Goal: Participate in discussion: Engage in conversation with other users on a specific topic

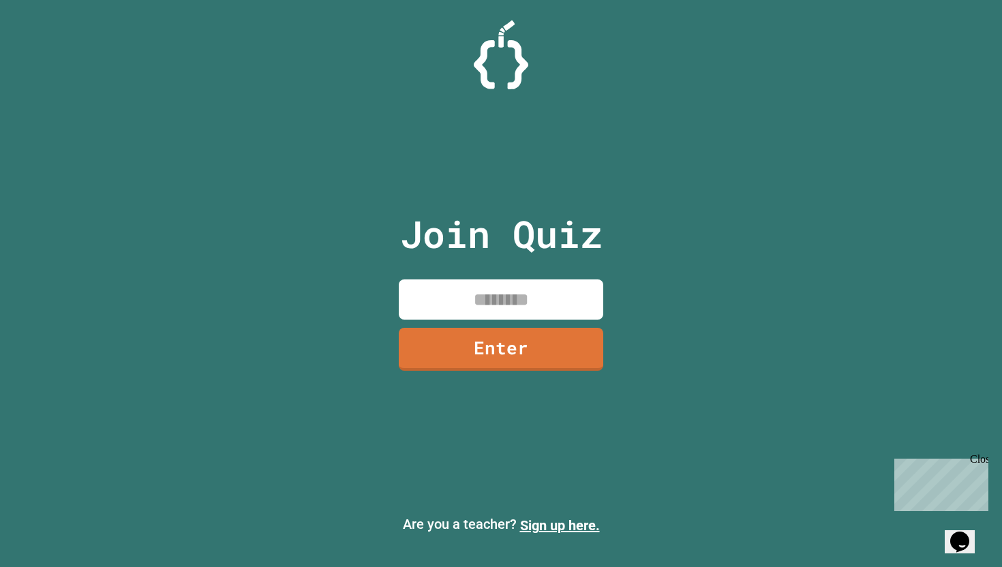
click at [496, 307] on input at bounding box center [501, 299] width 204 height 40
type input "********"
click at [527, 362] on link "Enter" at bounding box center [501, 348] width 204 height 45
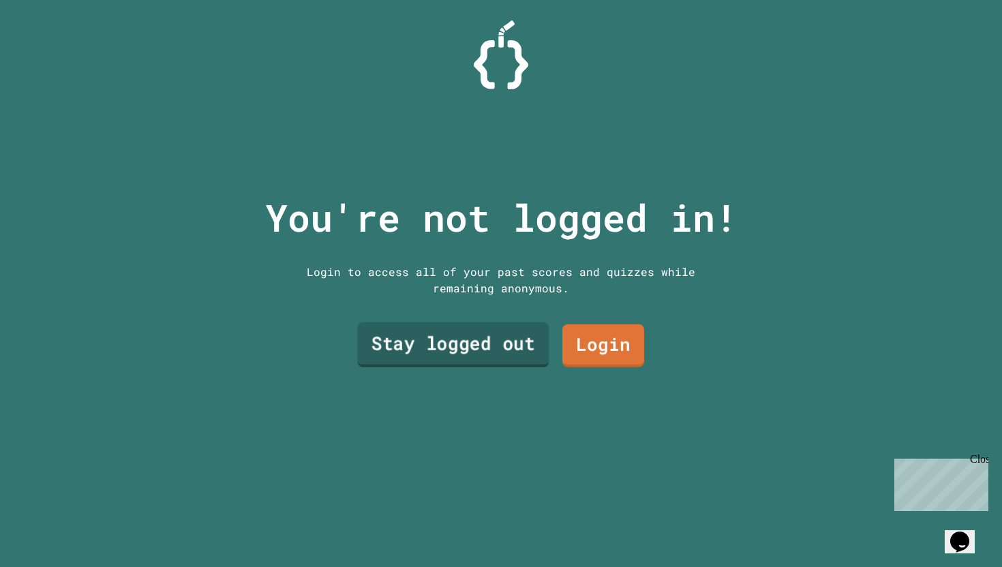
click at [510, 335] on link "Stay logged out" at bounding box center [453, 344] width 191 height 45
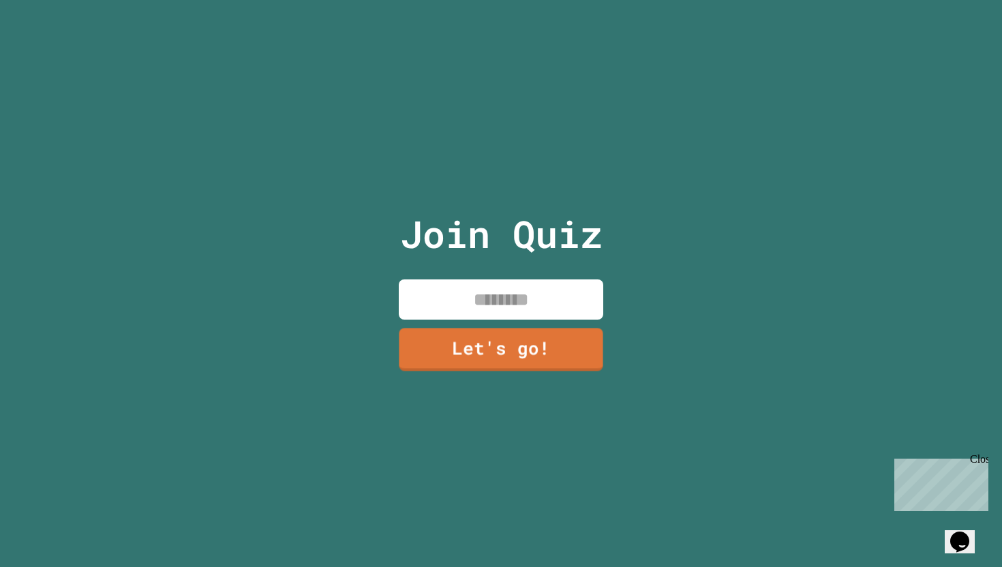
click at [508, 297] on input at bounding box center [501, 299] width 204 height 40
type input "*"
type input "*****"
click at [508, 335] on link "Let's go!" at bounding box center [501, 348] width 198 height 45
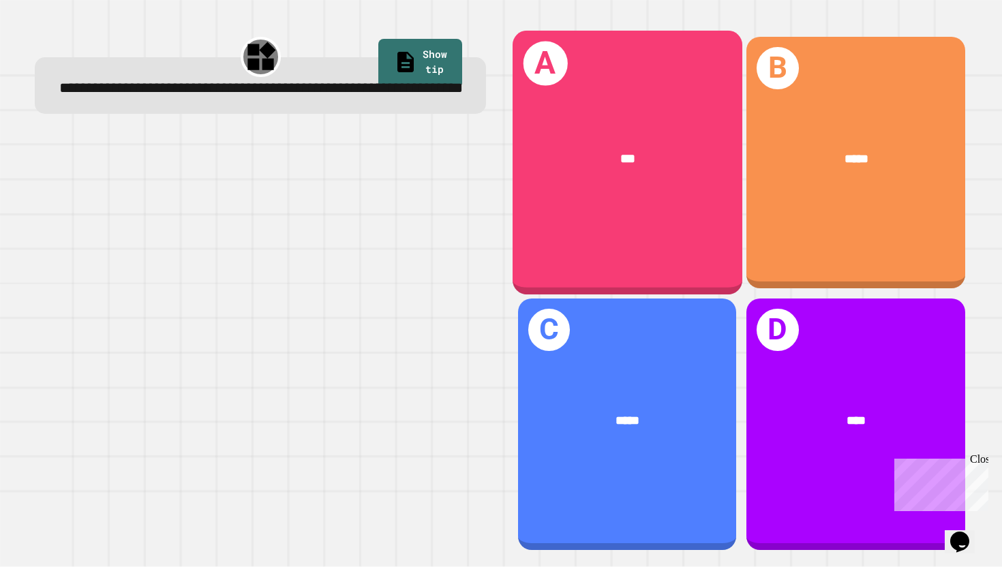
click at [577, 108] on div "A ***" at bounding box center [627, 163] width 230 height 264
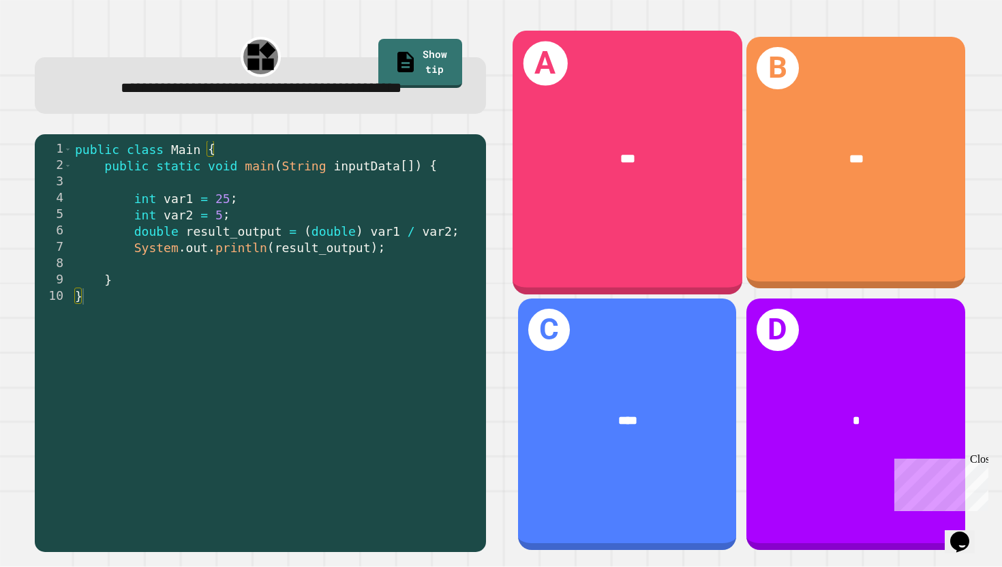
click at [630, 185] on div "***" at bounding box center [627, 159] width 230 height 71
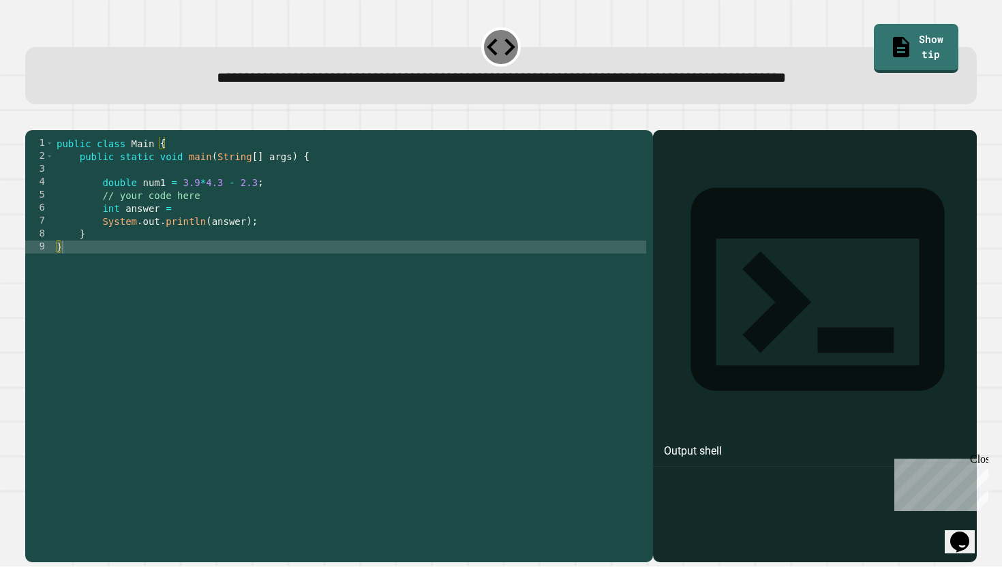
click at [227, 217] on div "public class Main { public static void main ( String [ ] args ) { double num1 =…" at bounding box center [350, 344] width 592 height 414
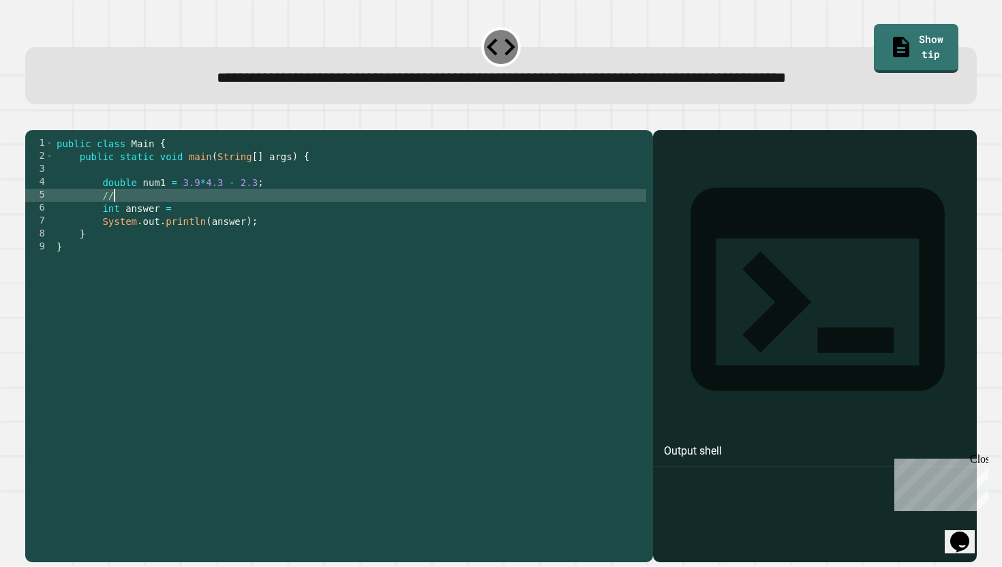
type textarea "*"
click at [32, 119] on button "button" at bounding box center [32, 119] width 0 height 0
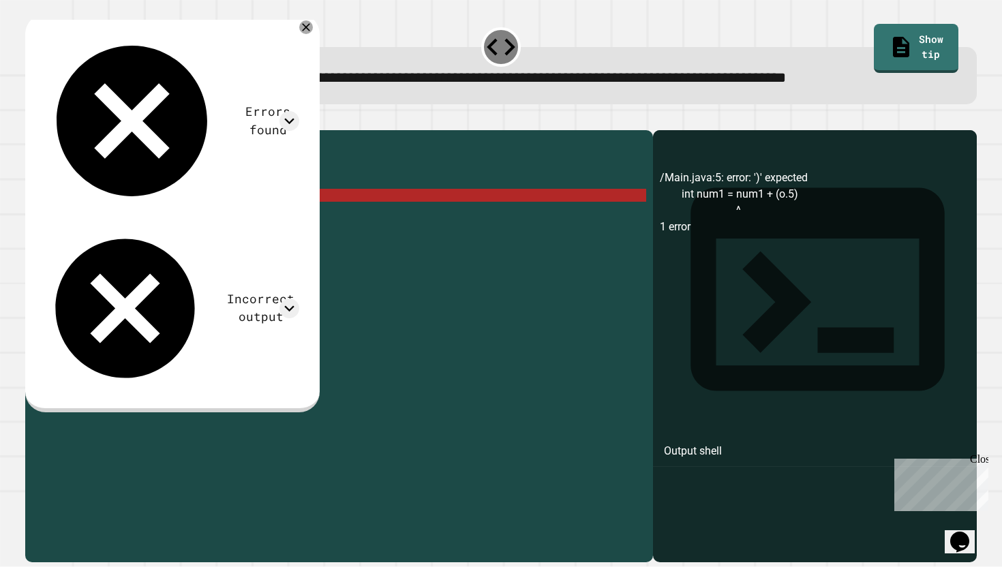
click at [166, 211] on div "public class Main { public static void main ( String [ ] args ) { double num1 =…" at bounding box center [350, 344] width 592 height 414
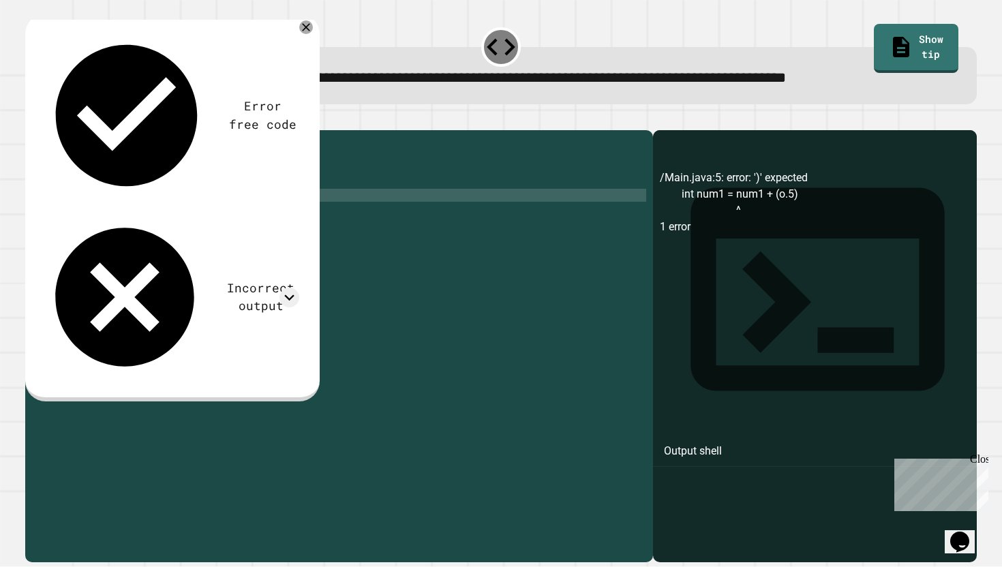
scroll to position [0, 10]
click at [232, 215] on div "public class Main { public static void main ( String [ ] args ) { double num1 =…" at bounding box center [350, 344] width 592 height 414
click at [251, 214] on div "public class Main { public static void main ( String [ ] args ) { double num1 =…" at bounding box center [350, 344] width 592 height 414
click at [187, 216] on div "public class Main { public static void main ( String [ ] args ) { double num1 =…" at bounding box center [350, 344] width 592 height 414
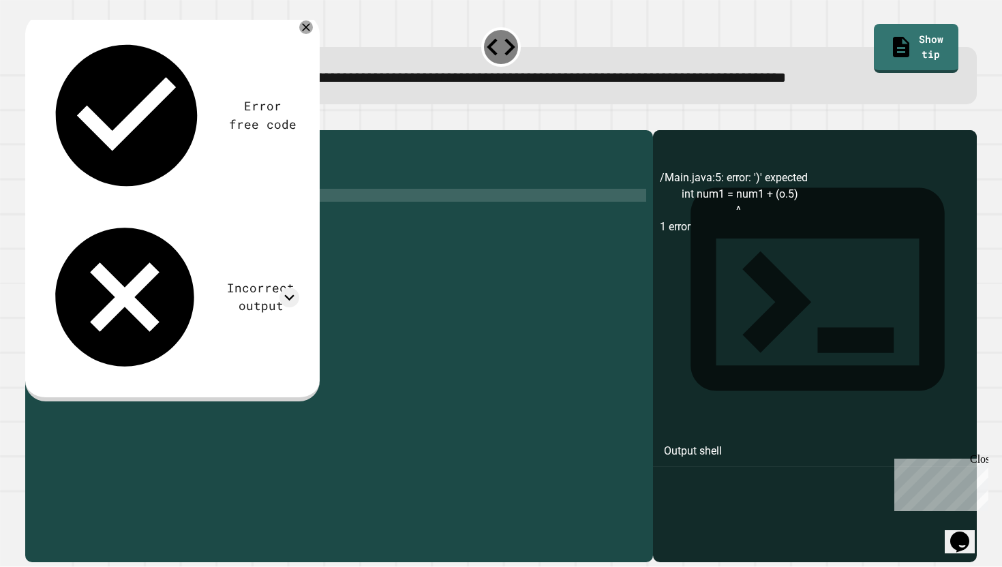
click at [32, 119] on icon "button" at bounding box center [32, 119] width 0 height 0
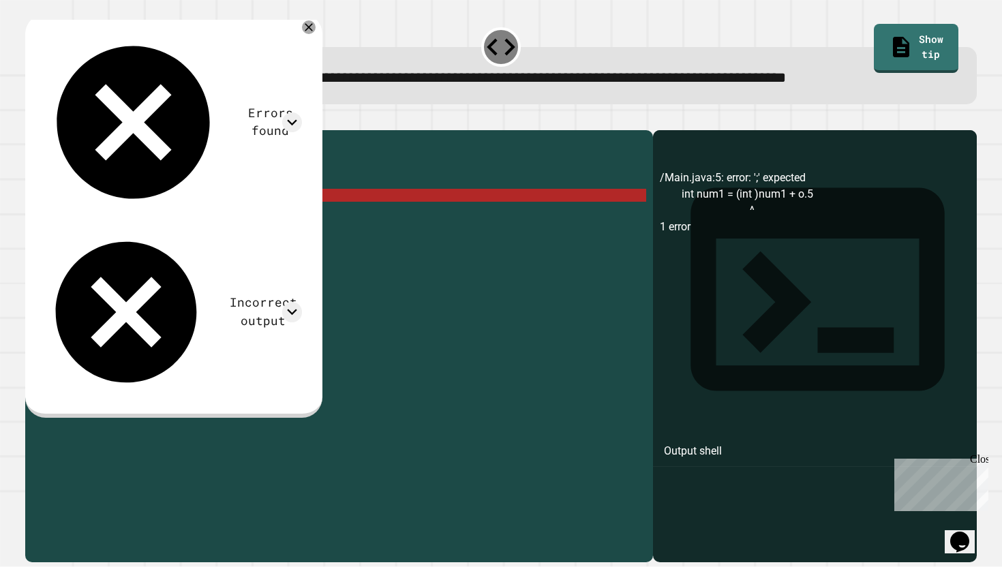
click at [200, 212] on div "public class Main { public static void main ( String [ ] args ) { double num1 =…" at bounding box center [350, 344] width 592 height 414
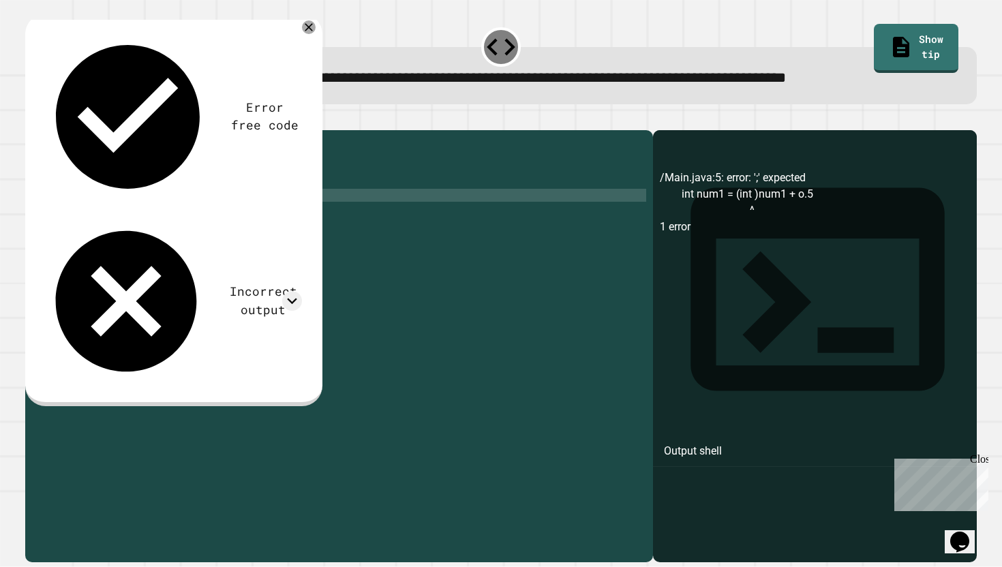
click at [32, 119] on icon "button" at bounding box center [32, 119] width 0 height 0
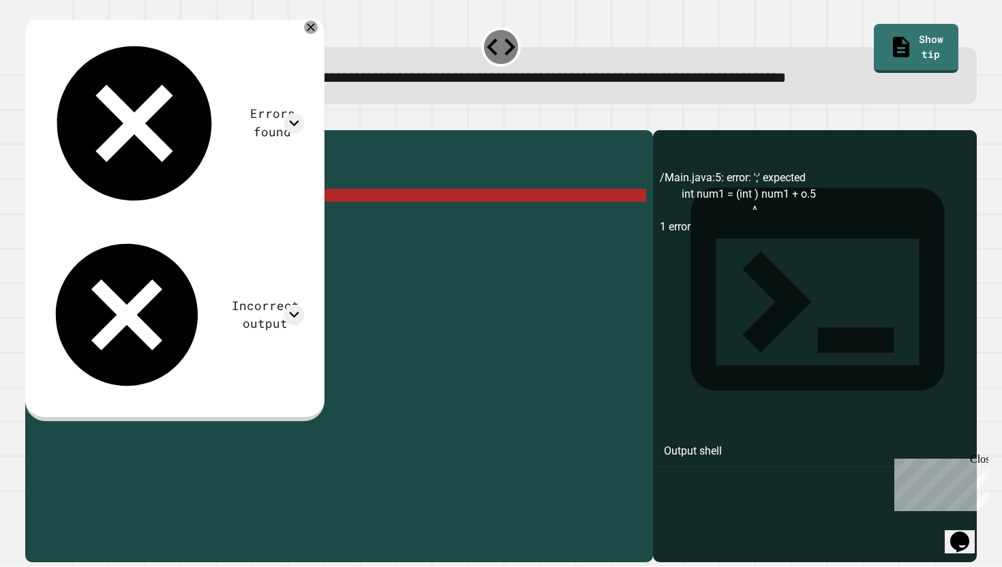
click at [194, 216] on div "public class Main { public static void main ( String [ ] args ) { double num1 =…" at bounding box center [350, 344] width 592 height 414
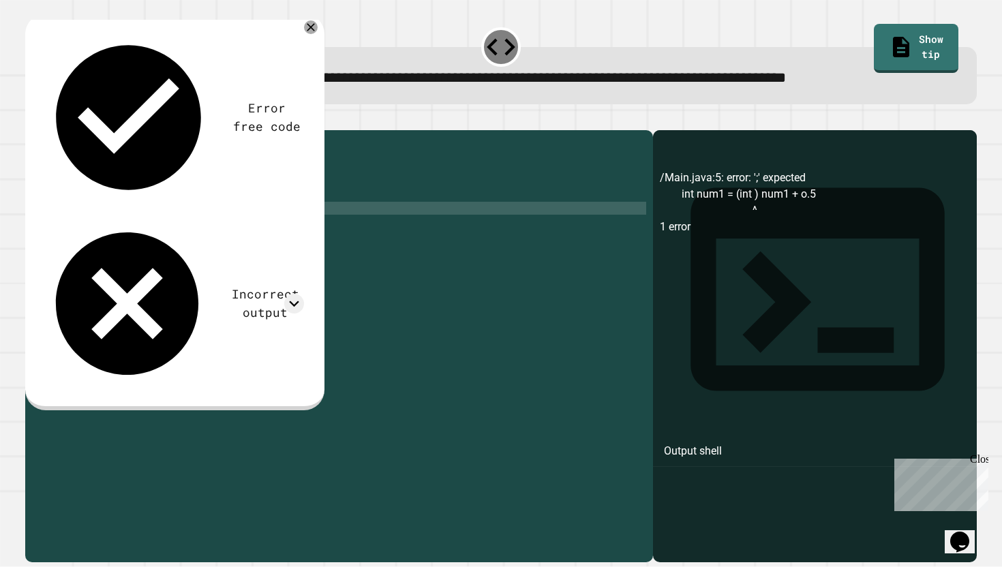
scroll to position [0, 3]
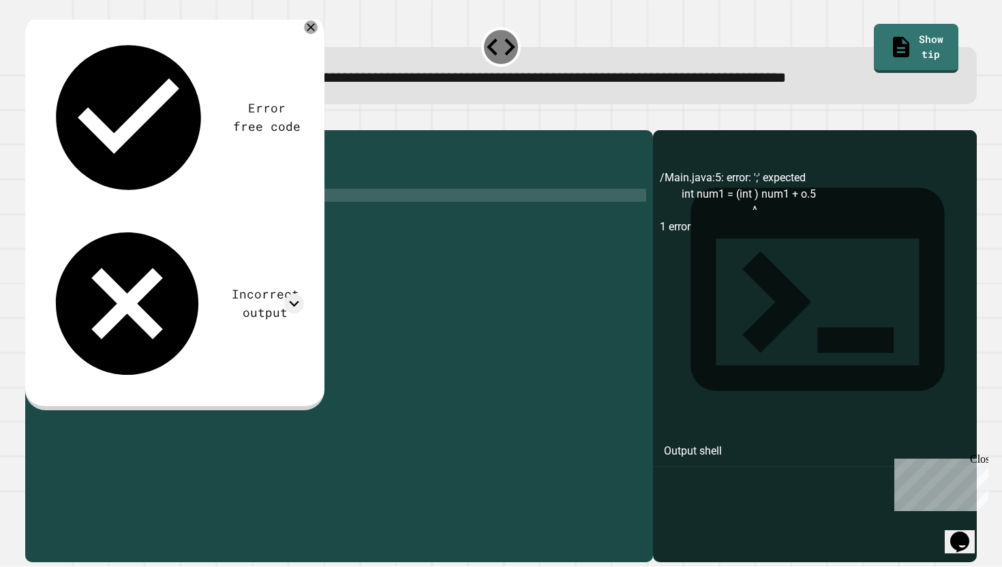
click at [33, 118] on div at bounding box center [501, 122] width 952 height 16
click at [32, 119] on icon "button" at bounding box center [32, 119] width 0 height 0
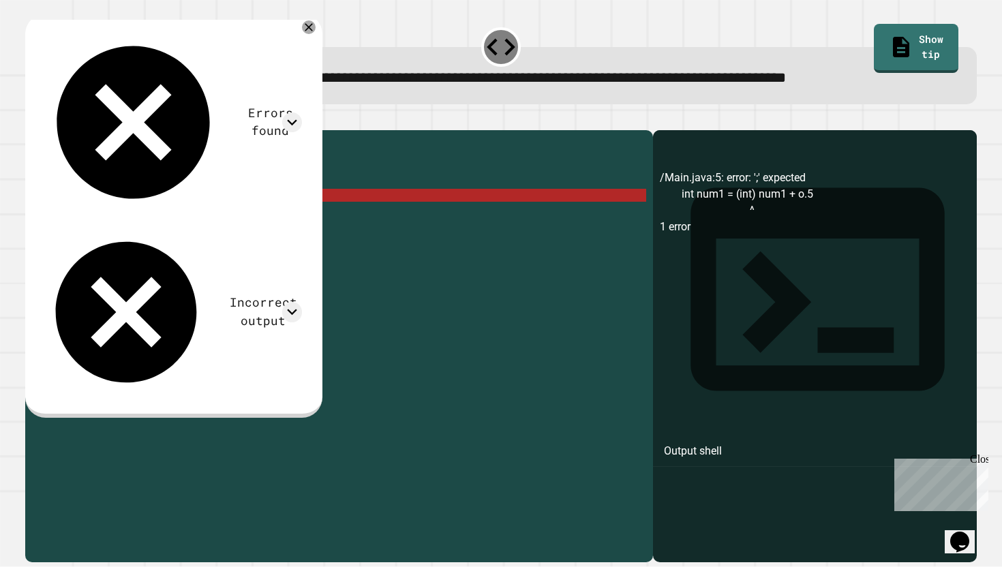
click at [194, 217] on div "public class Main { public static void main ( String [ ] args ) { double num1 =…" at bounding box center [349, 344] width 593 height 414
drag, startPoint x: 194, startPoint y: 217, endPoint x: 163, endPoint y: 217, distance: 30.7
click at [163, 217] on div "public class Main { public static void main ( String [ ] args ) { double num1 =…" at bounding box center [349, 344] width 593 height 414
click at [262, 215] on div "public class Main { public static void main ( String [ ] args ) { double num1 =…" at bounding box center [349, 344] width 593 height 414
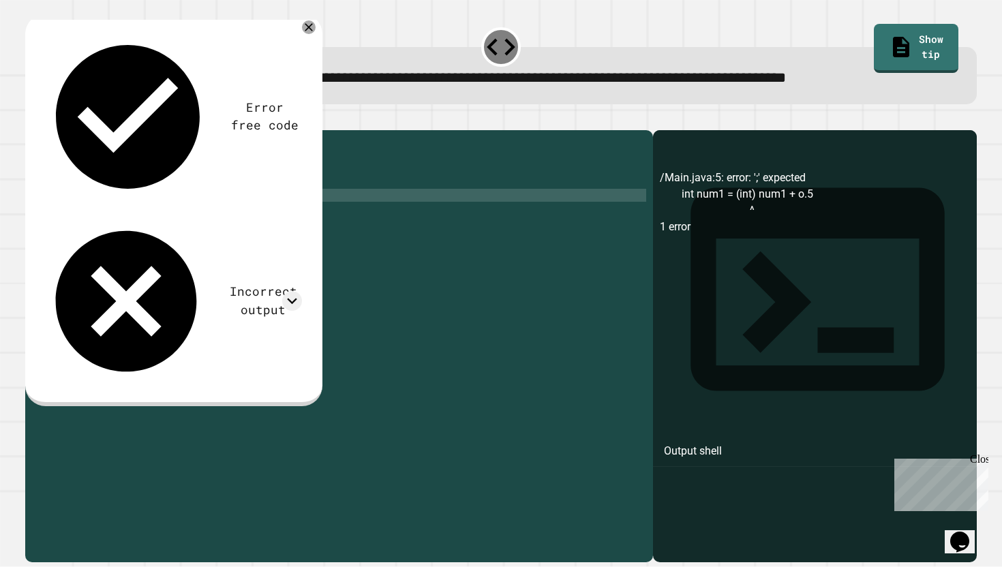
scroll to position [0, 14]
paste textarea "******"
drag, startPoint x: 196, startPoint y: 217, endPoint x: 164, endPoint y: 218, distance: 32.0
click at [164, 218] on div "public class Main { public static void main ( String [ ] args ) { double num1 =…" at bounding box center [349, 344] width 593 height 414
click at [32, 119] on icon "button" at bounding box center [32, 119] width 0 height 0
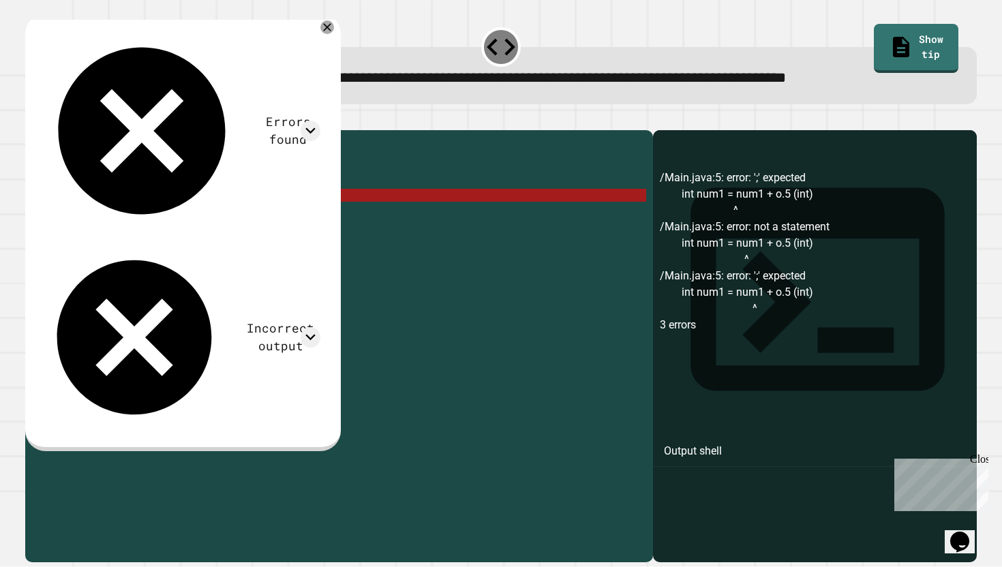
drag, startPoint x: 154, startPoint y: 215, endPoint x: 274, endPoint y: 215, distance: 119.9
click at [274, 215] on div "public class Main { public static void main ( String [ ] args ) { double num1 =…" at bounding box center [349, 344] width 593 height 414
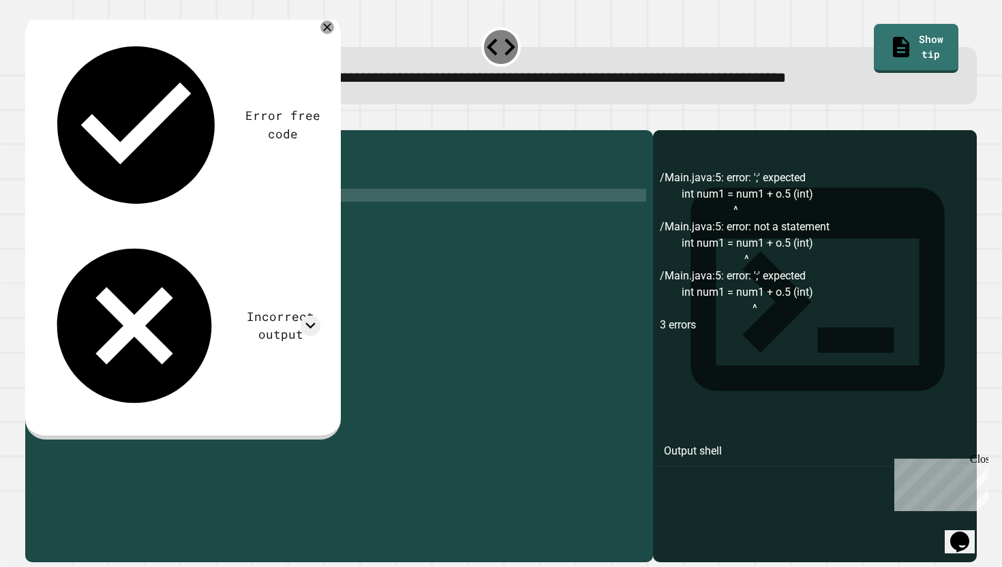
scroll to position [0, 6]
click at [32, 119] on icon "button" at bounding box center [32, 119] width 0 height 0
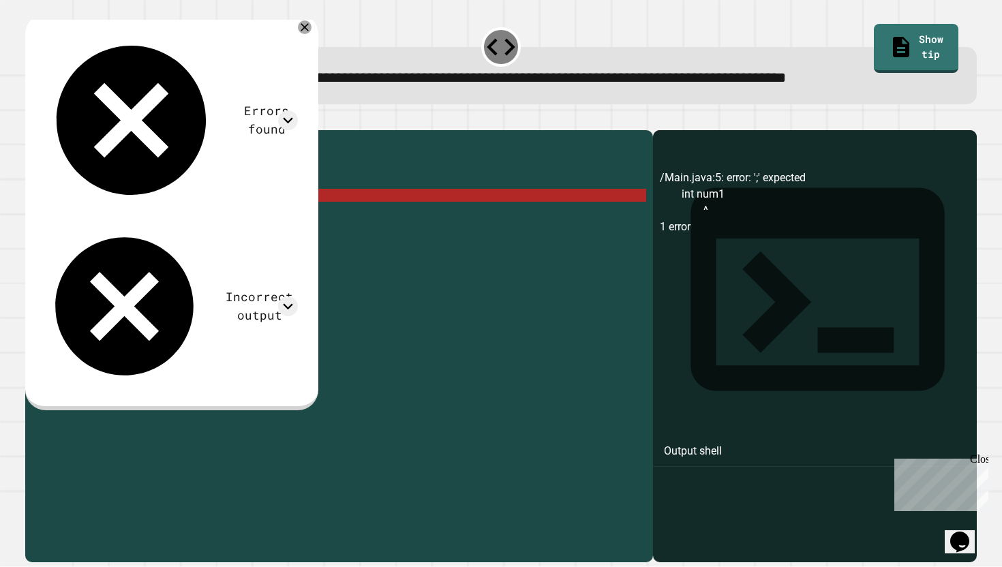
click at [152, 215] on div "public class Main { public static void main ( String [ ] args ) { double num1 =…" at bounding box center [349, 344] width 593 height 414
paste textarea "**********"
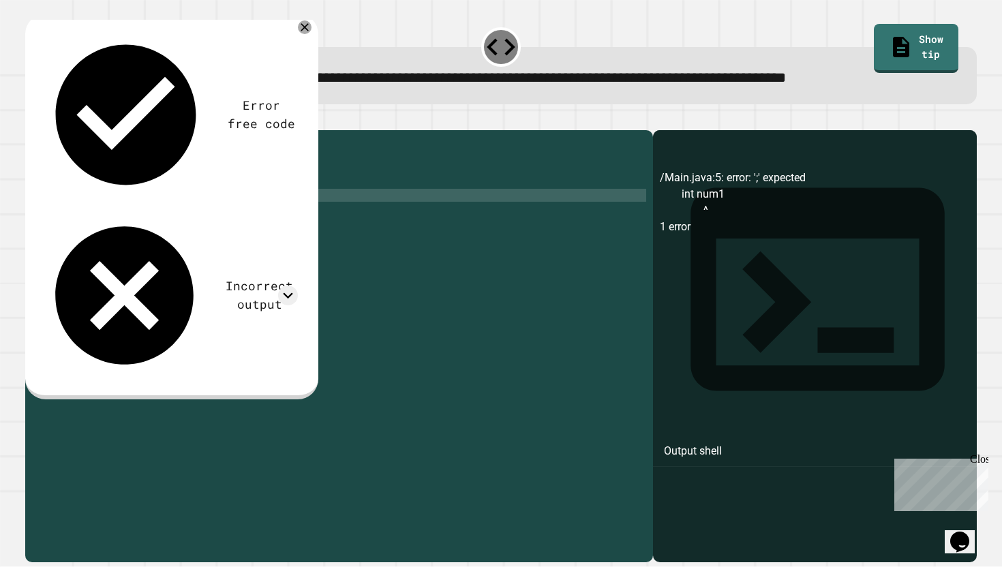
scroll to position [0, 14]
click at [32, 119] on button "button" at bounding box center [32, 119] width 0 height 0
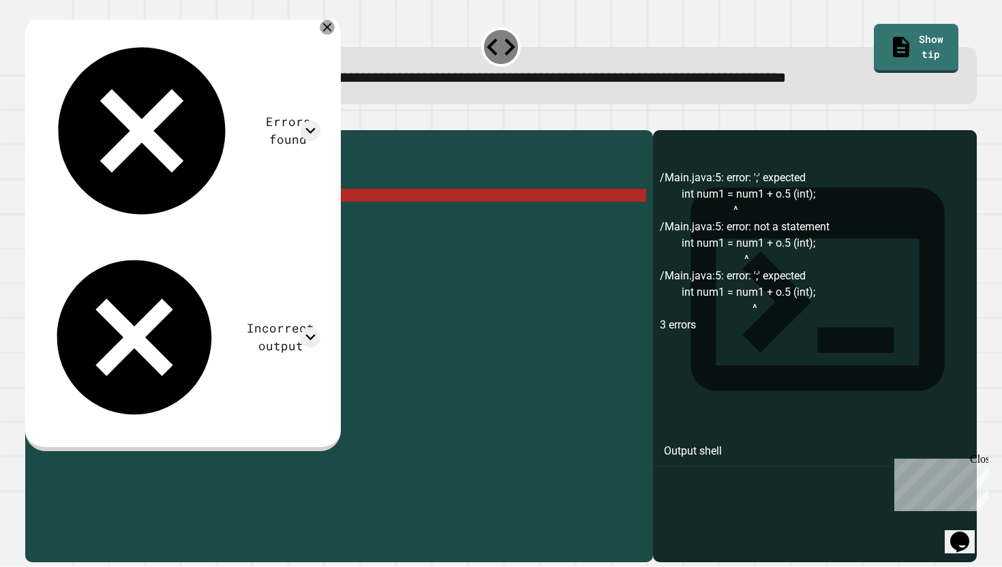
click at [335, 27] on icon at bounding box center [327, 27] width 15 height 15
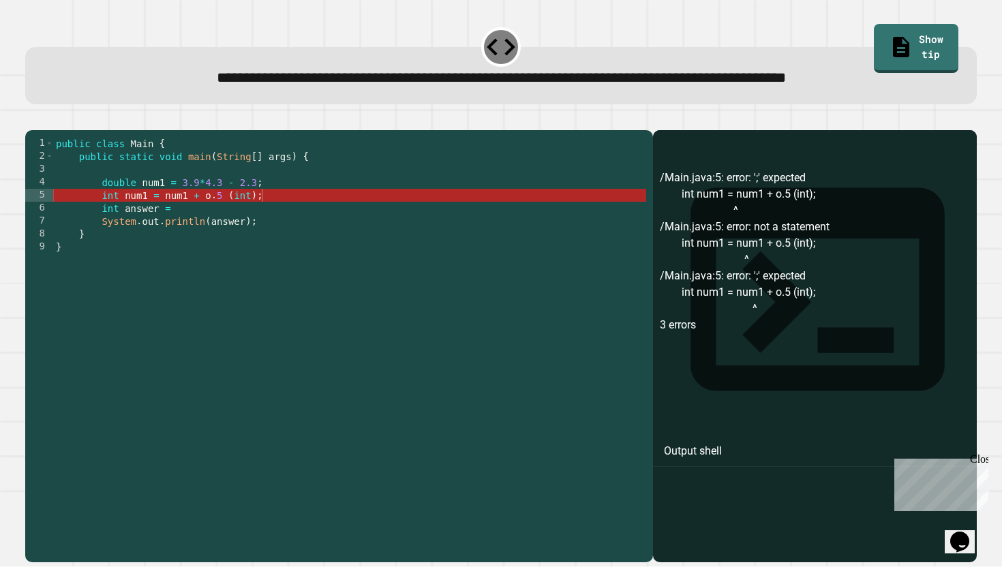
click at [59, 119] on button "button" at bounding box center [59, 119] width 0 height 0
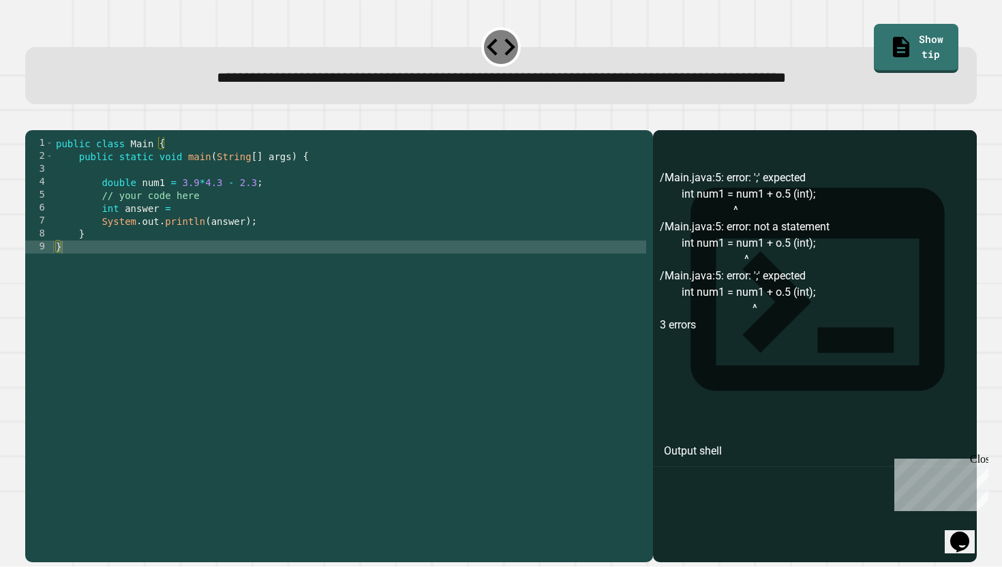
click at [196, 234] on div "public class Main { public static void main ( String [ ] args ) { double num1 =…" at bounding box center [349, 344] width 593 height 414
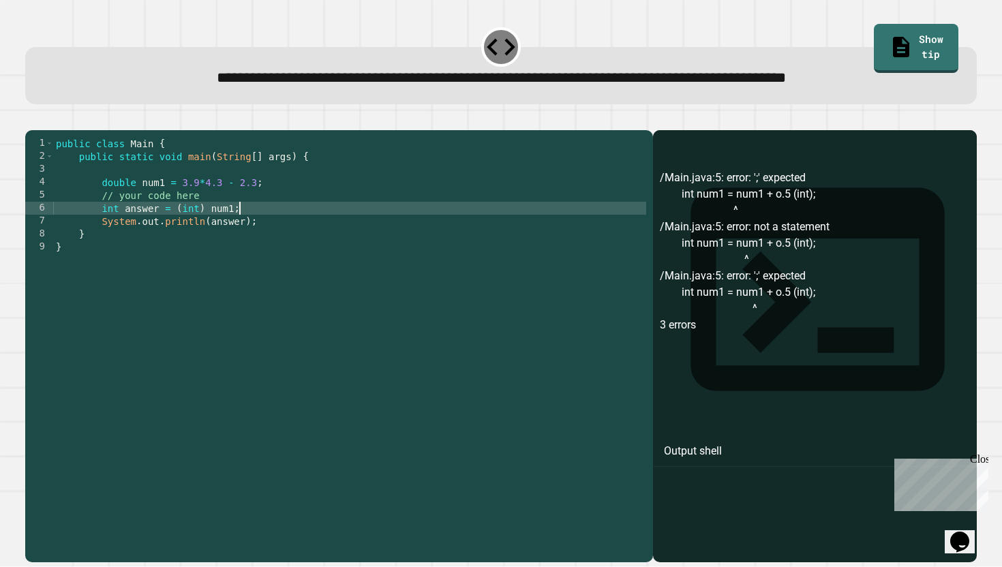
scroll to position [0, 12]
type textarea "**********"
click at [32, 119] on icon "button" at bounding box center [32, 119] width 0 height 0
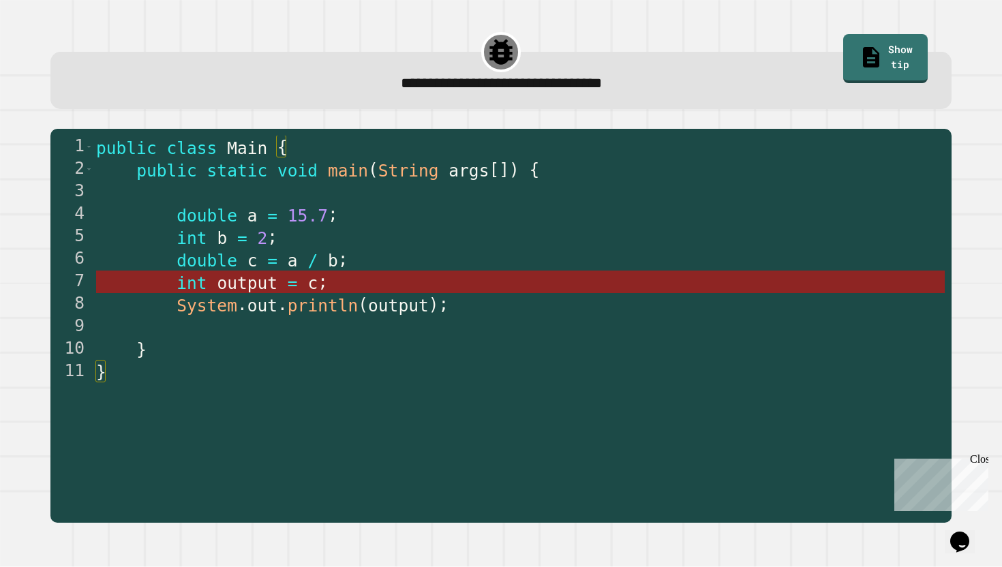
click at [193, 275] on span "int" at bounding box center [191, 283] width 30 height 20
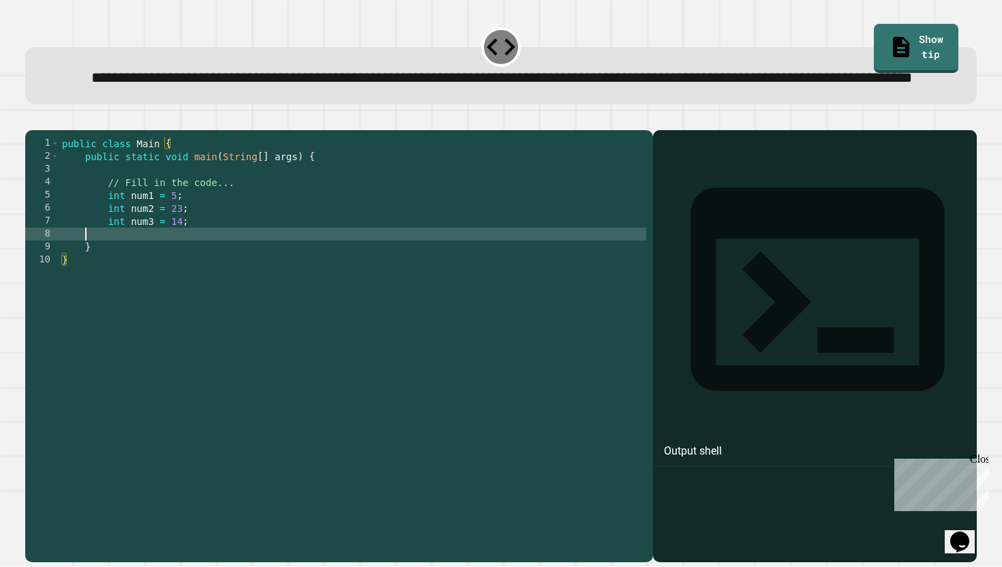
click at [179, 279] on div "public class Main { public static void main ( String [ ] args ) { // Fill in th…" at bounding box center [352, 331] width 587 height 388
click at [111, 275] on div "public class Main { public static void main ( String [ ] args ) { // Fill in th…" at bounding box center [352, 331] width 587 height 388
click at [32, 119] on icon "button" at bounding box center [32, 119] width 0 height 0
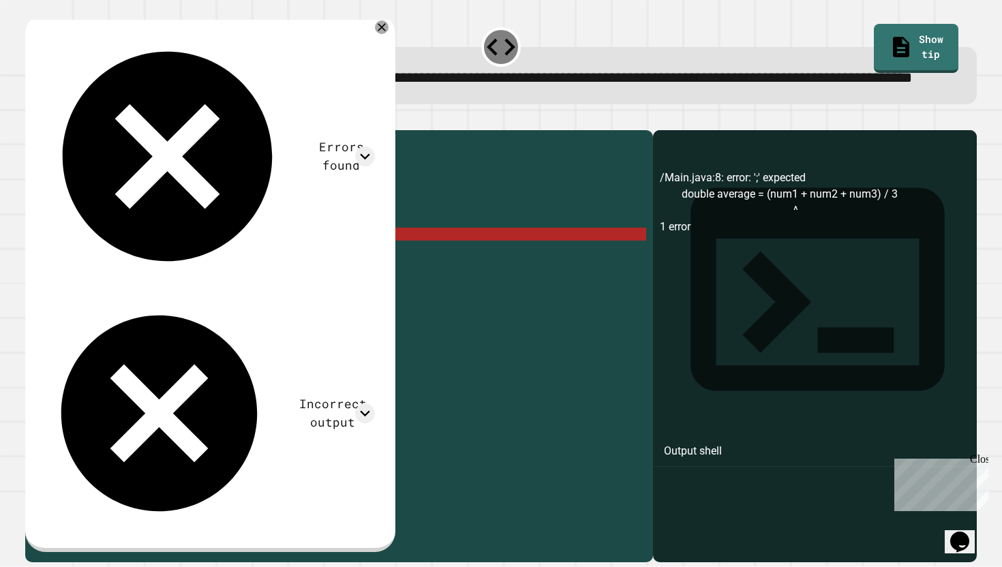
click at [357, 279] on div "public class Main { public static void main ( String [ ] args ) { // Fill in th…" at bounding box center [352, 331] width 587 height 388
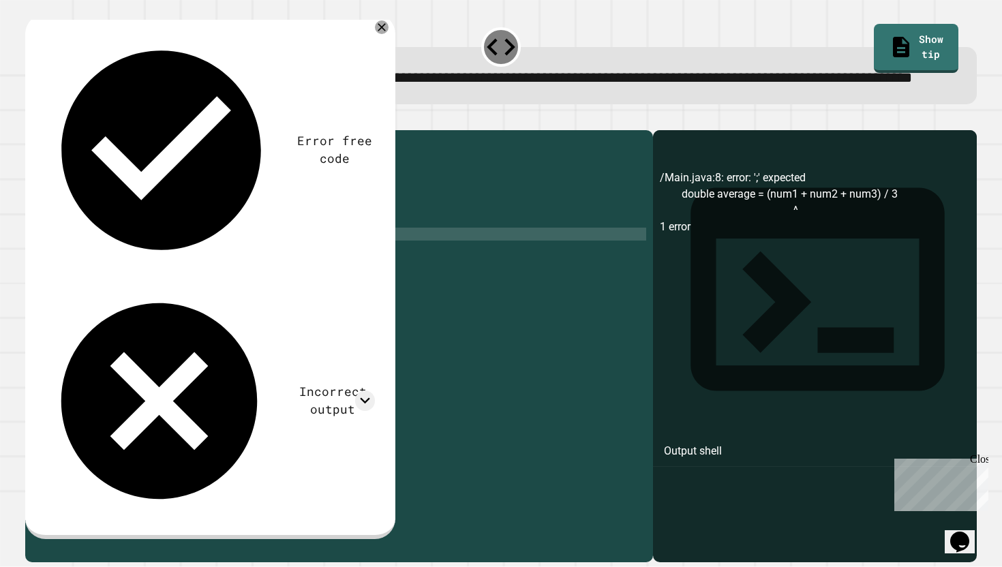
type textarea "**********"
click at [32, 119] on icon "button" at bounding box center [32, 119] width 0 height 0
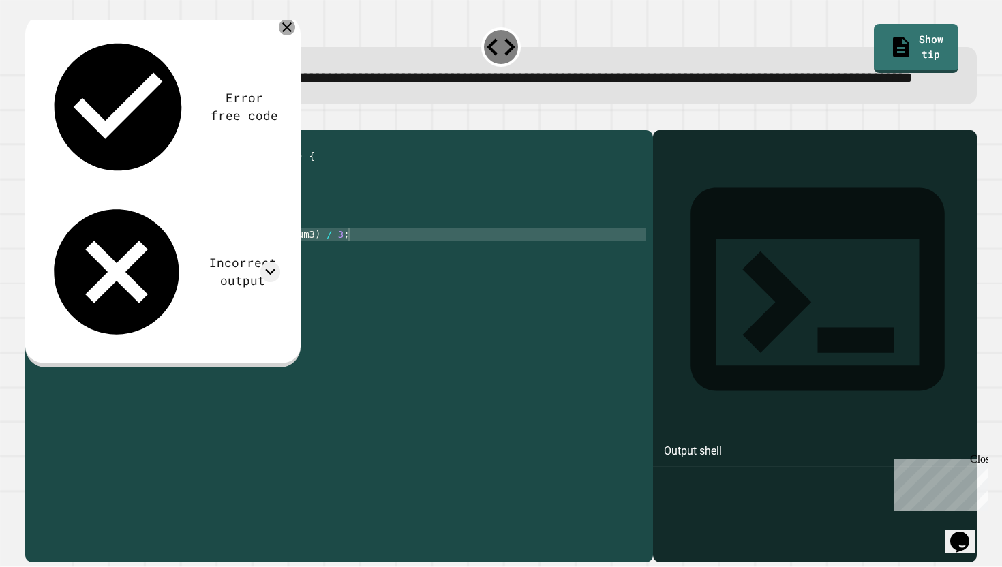
click at [290, 32] on icon at bounding box center [287, 27] width 10 height 10
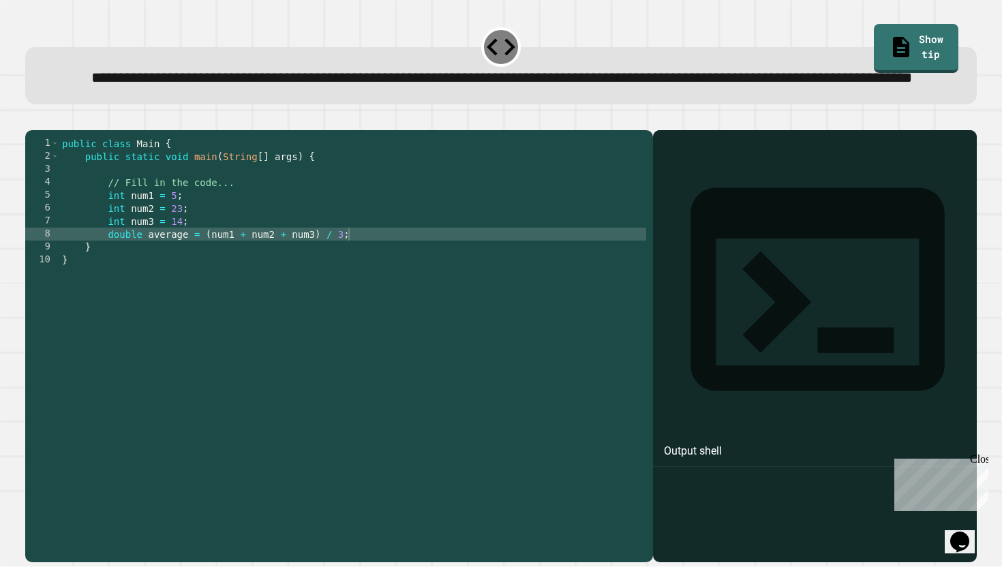
scroll to position [0, 1]
click at [156, 296] on div "public class Main { public static void main ( String [ ] args ) { // Fill in th…" at bounding box center [352, 331] width 587 height 388
click at [361, 280] on div "public class Main { public static void main ( String [ ] args ) { // Fill in th…" at bounding box center [352, 331] width 587 height 388
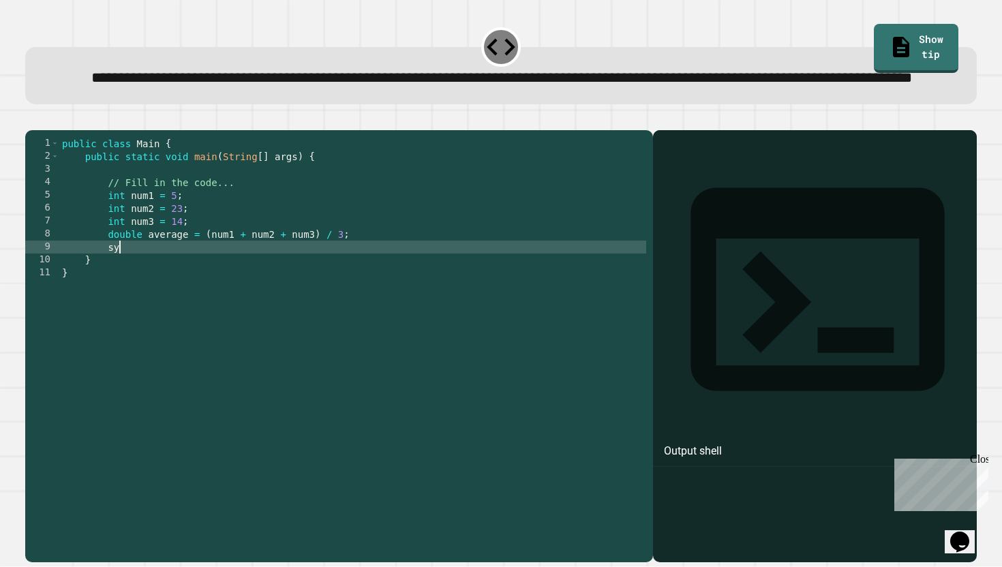
type textarea "*"
click at [32, 119] on icon "button" at bounding box center [32, 119] width 0 height 0
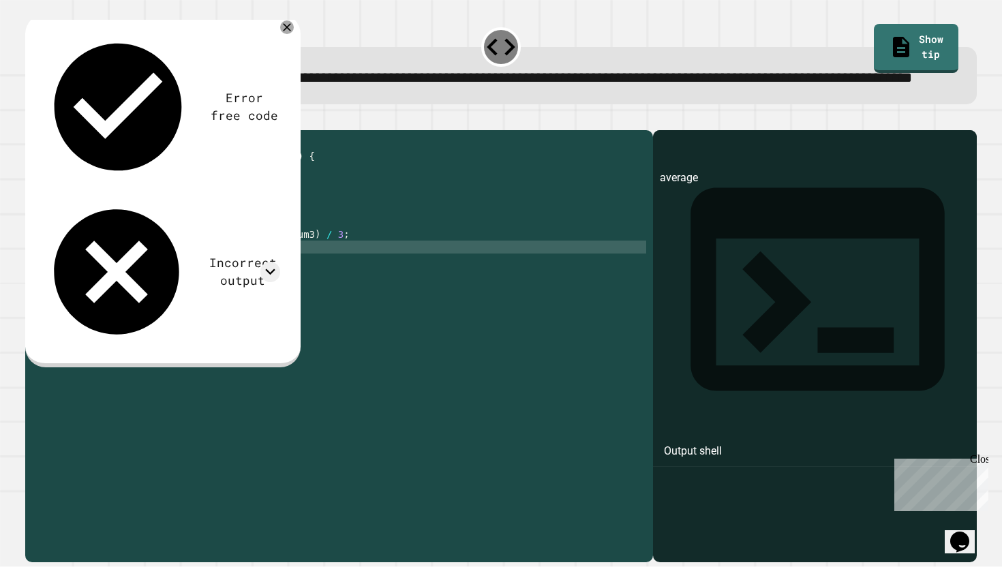
click at [259, 294] on div "public class Main { public static void main ( String [ ] args ) { // Fill in th…" at bounding box center [352, 331] width 587 height 388
click at [213, 296] on div "public class Main { public static void main ( String [ ] args ) { // Fill in th…" at bounding box center [352, 331] width 587 height 388
click at [215, 291] on div "public class Main { public static void main ( String [ ] args ) { // Fill in th…" at bounding box center [352, 331] width 587 height 388
drag, startPoint x: 215, startPoint y: 291, endPoint x: 256, endPoint y: 292, distance: 40.9
click at [256, 292] on div "public class Main { public static void main ( String [ ] args ) { // Fill in th…" at bounding box center [352, 331] width 587 height 388
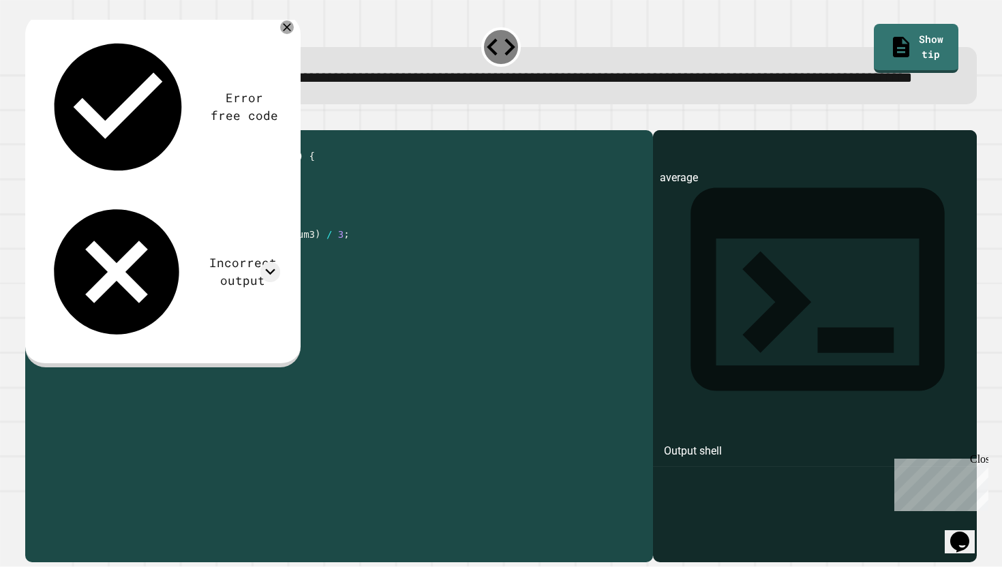
scroll to position [0, 12]
drag, startPoint x: 108, startPoint y: 277, endPoint x: 390, endPoint y: 284, distance: 282.8
click at [390, 284] on div "public class Main { public static void main ( String [ ] args ) { // Fill in th…" at bounding box center [352, 331] width 587 height 388
click at [215, 292] on div "public class Main { public static void main ( String [ ] args ) { // Fill in th…" at bounding box center [352, 331] width 587 height 388
paste textarea "**********"
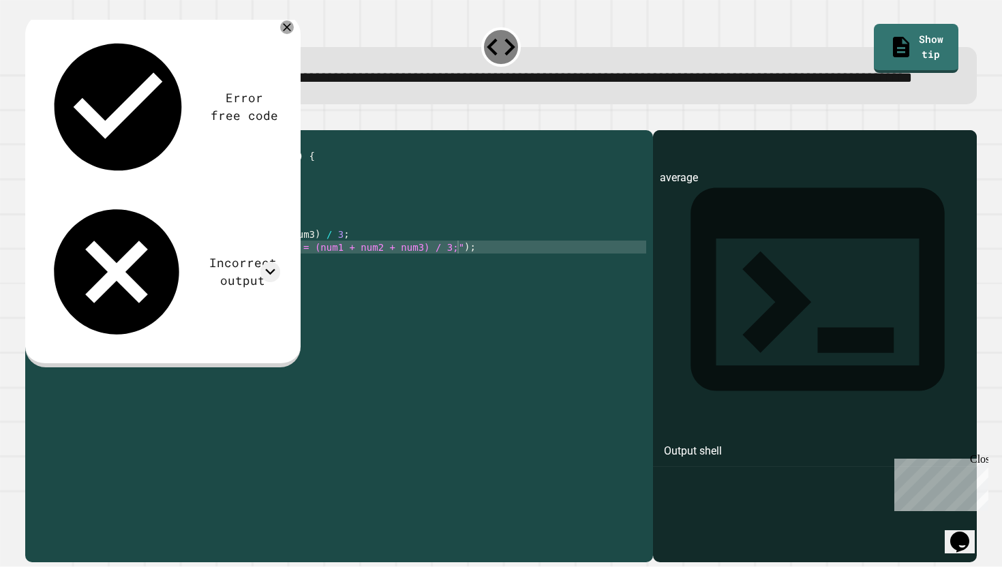
click at [32, 119] on icon "button" at bounding box center [32, 119] width 0 height 0
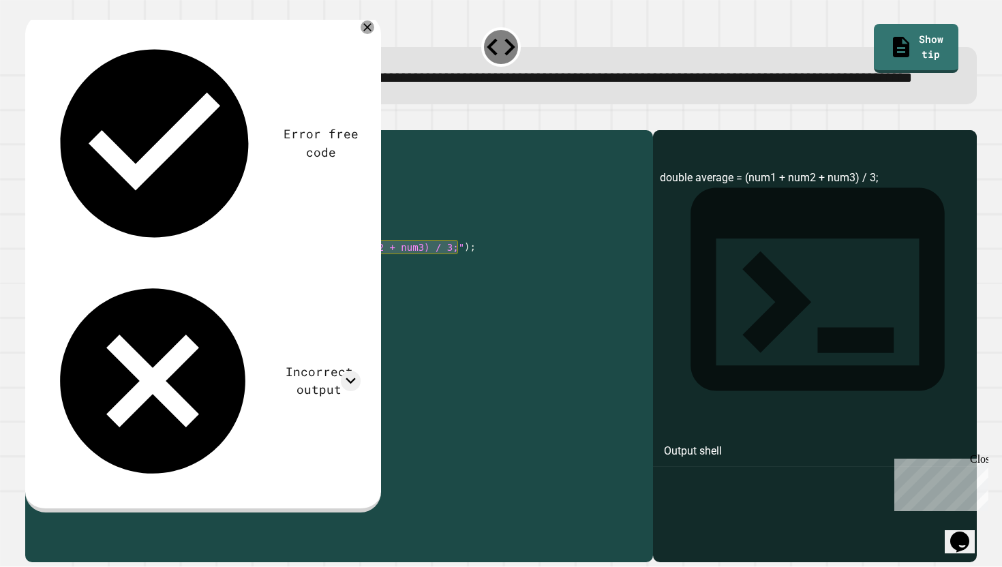
drag, startPoint x: 455, startPoint y: 294, endPoint x: 299, endPoint y: 298, distance: 156.1
click at [299, 298] on div "public class Main { public static void main ( String [ ] args ) { // Fill in th…" at bounding box center [352, 331] width 587 height 388
click at [295, 322] on div "public class Main { public static void main ( String [ ] args ) { // Fill in th…" at bounding box center [352, 331] width 587 height 388
click at [455, 294] on div "public class Main { public static void main ( String [ ] args ) { // Fill in th…" at bounding box center [352, 331] width 587 height 388
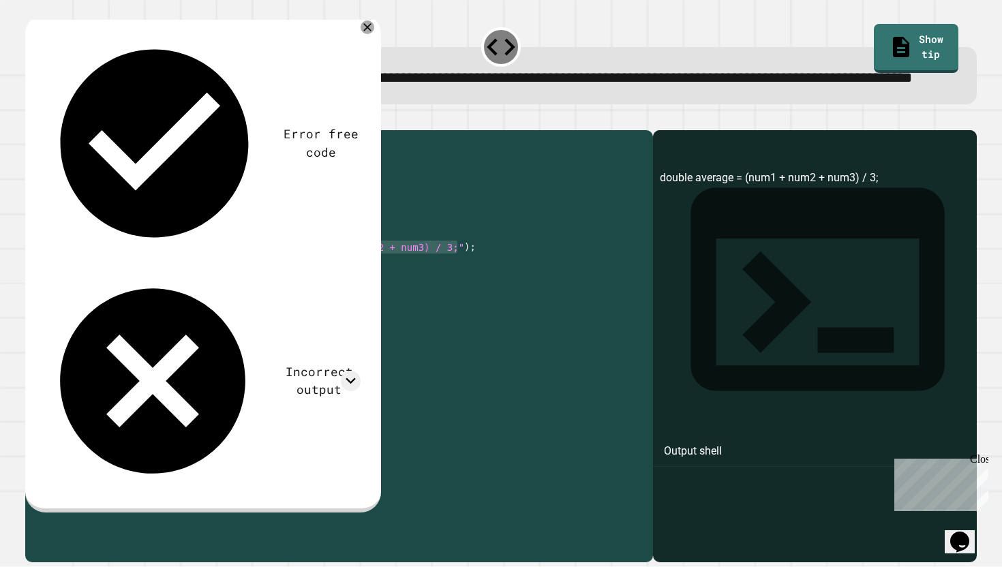
drag, startPoint x: 458, startPoint y: 290, endPoint x: 219, endPoint y: 298, distance: 239.3
click at [219, 298] on div "public class Main { public static void main ( String [ ] args ) { // Fill in th…" at bounding box center [352, 331] width 587 height 388
type textarea "**********"
click at [32, 119] on icon "button" at bounding box center [32, 119] width 0 height 0
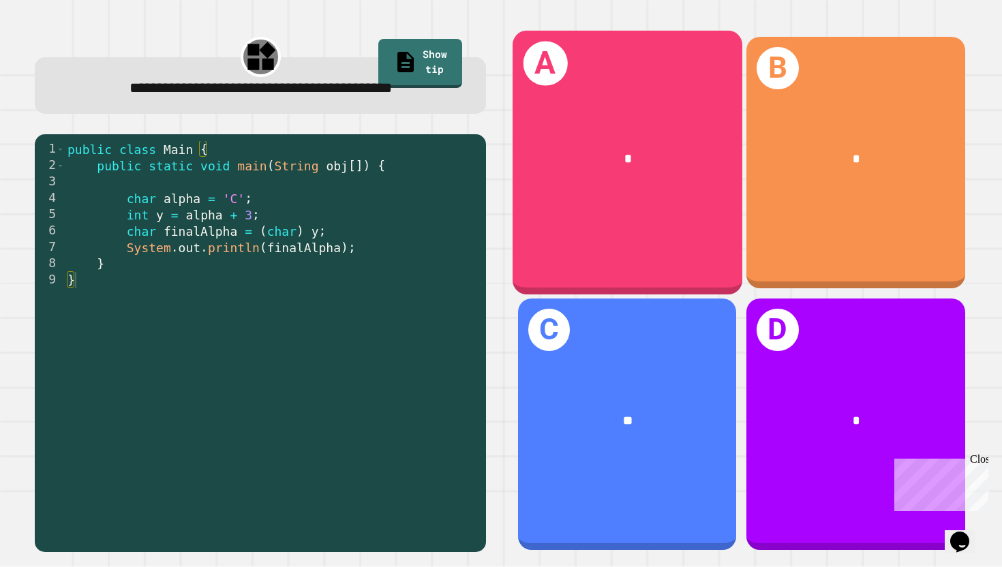
click at [577, 232] on div "A *" at bounding box center [627, 163] width 230 height 264
